Goal: Find specific page/section: Find specific page/section

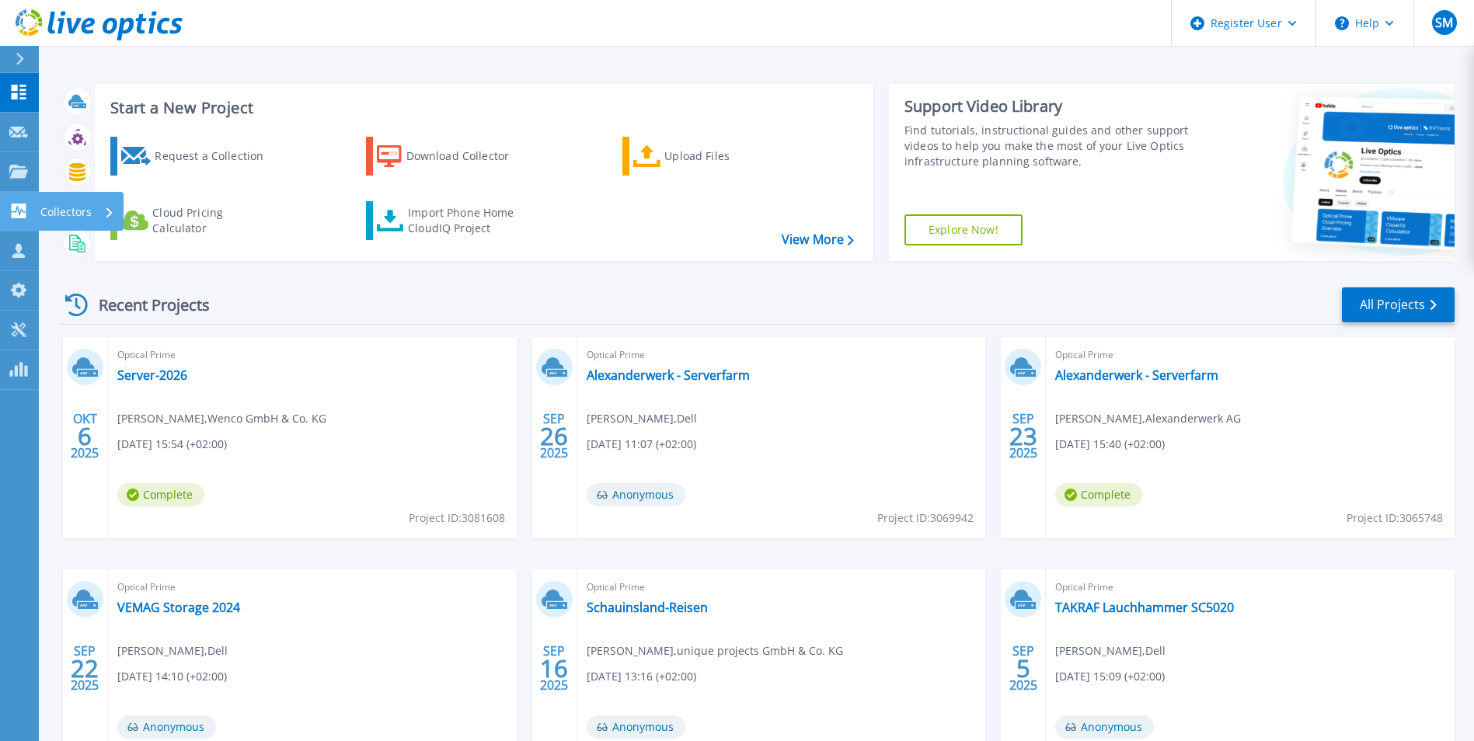
click at [75, 209] on p "Collectors" at bounding box center [65, 212] width 51 height 40
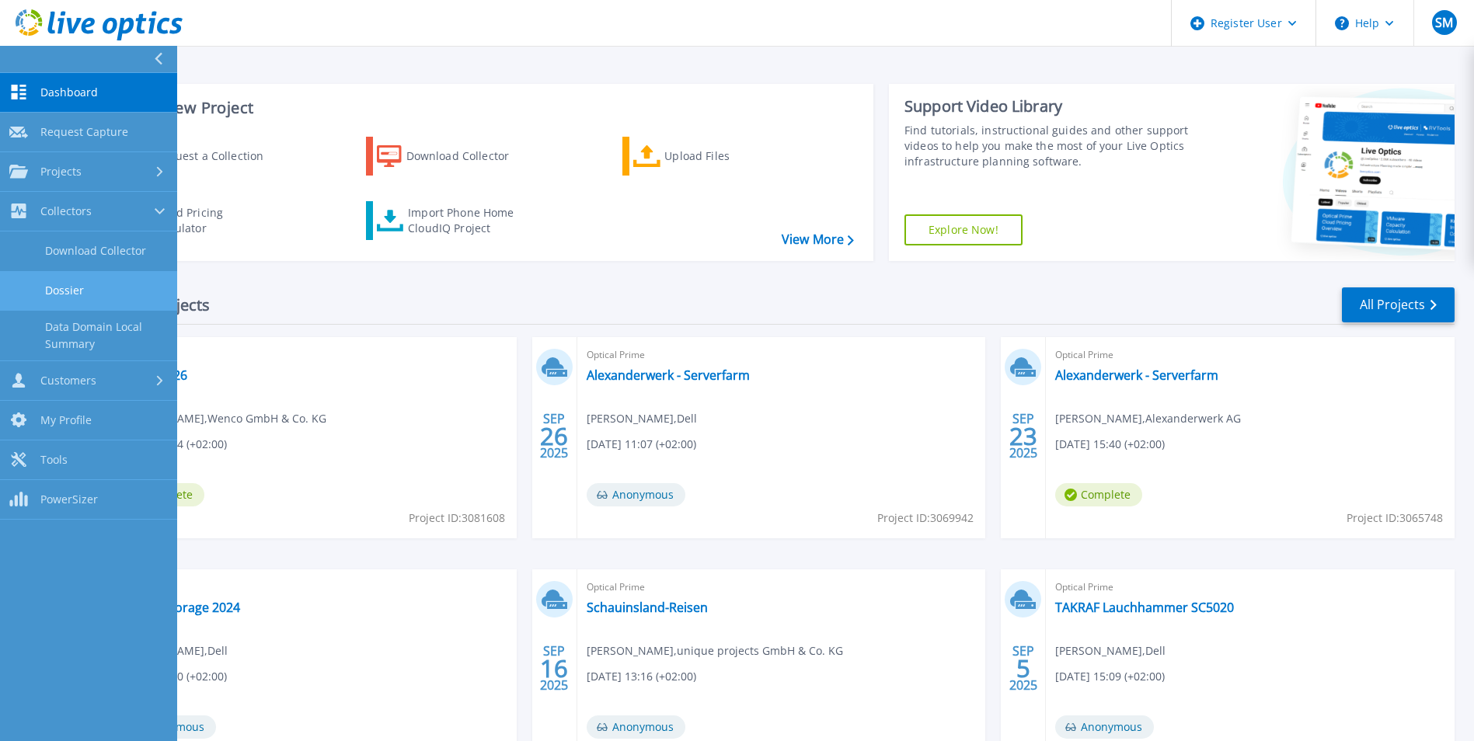
click at [95, 284] on link "Dossier" at bounding box center [88, 291] width 177 height 40
